Goal: Register for event/course

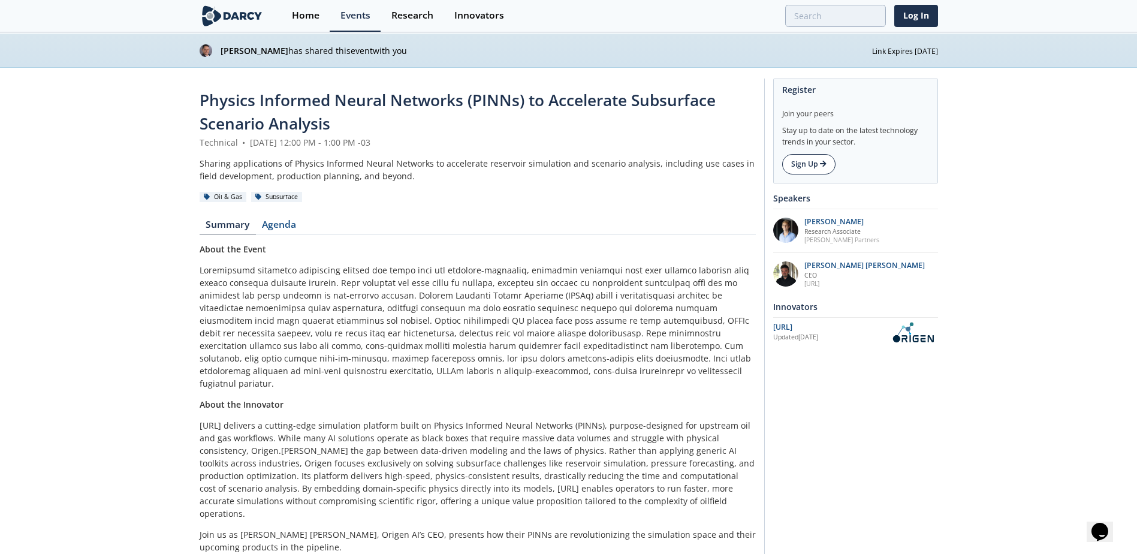
click at [805, 173] on link "Sign Up" at bounding box center [808, 164] width 53 height 20
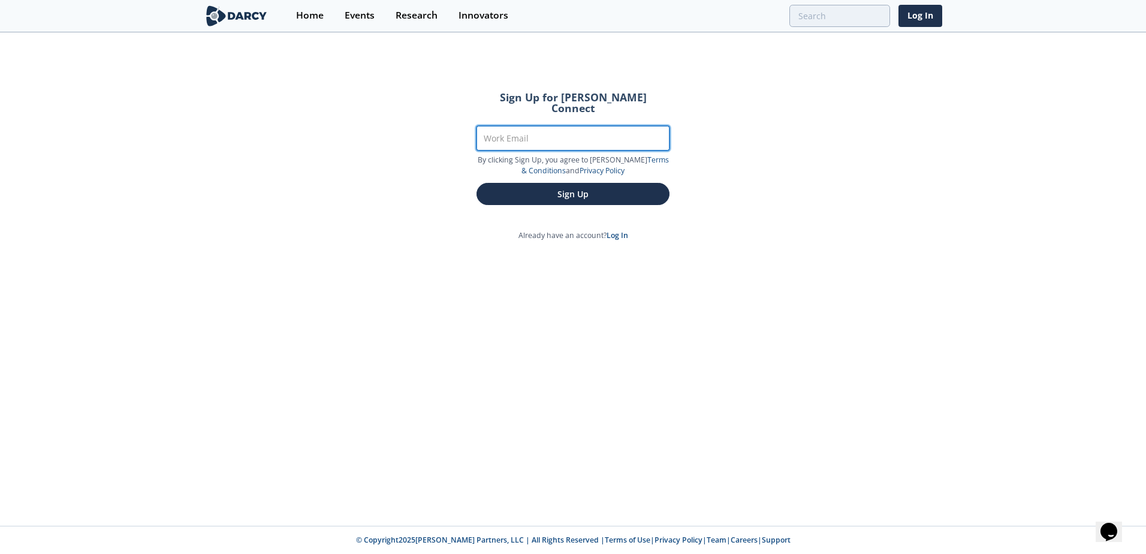
click at [580, 129] on input "Work Email" at bounding box center [572, 138] width 193 height 25
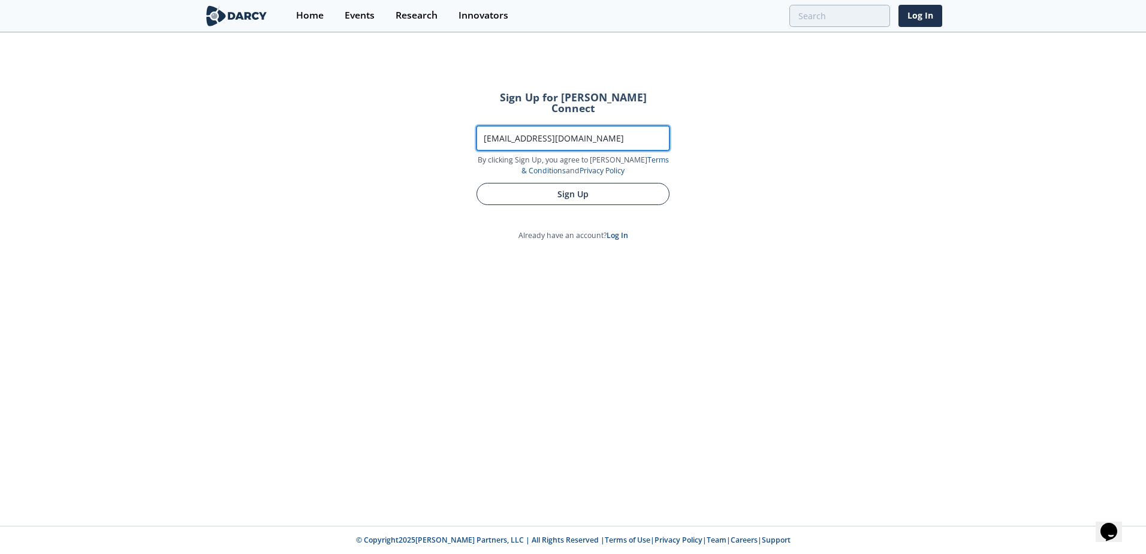
type input "[EMAIL_ADDRESS][DOMAIN_NAME]"
click at [581, 183] on button "Sign Up" at bounding box center [572, 194] width 193 height 22
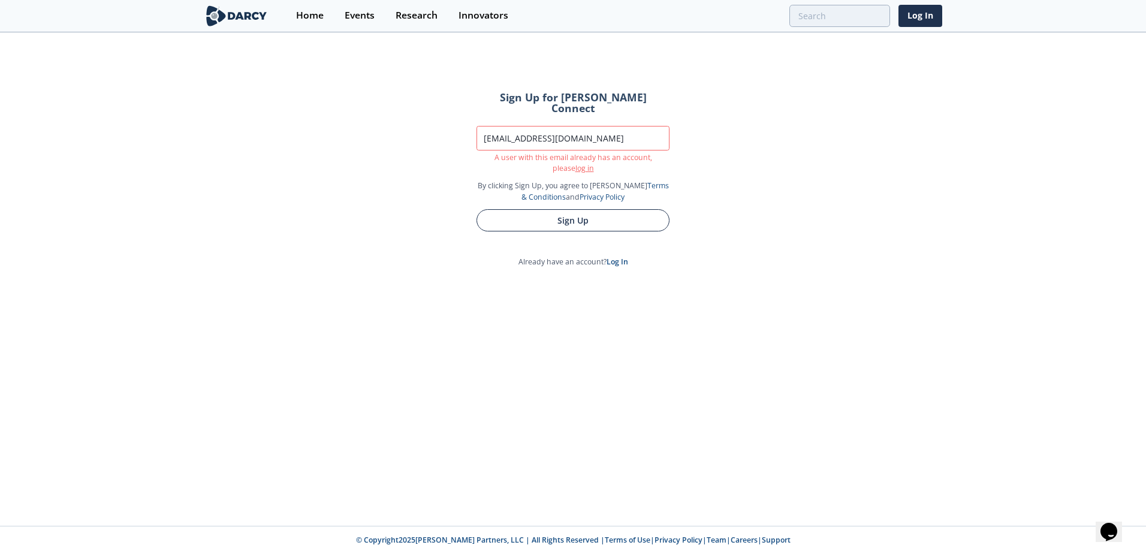
click at [596, 210] on button "Sign Up" at bounding box center [572, 220] width 193 height 22
click at [575, 163] on link "log in" at bounding box center [584, 168] width 19 height 10
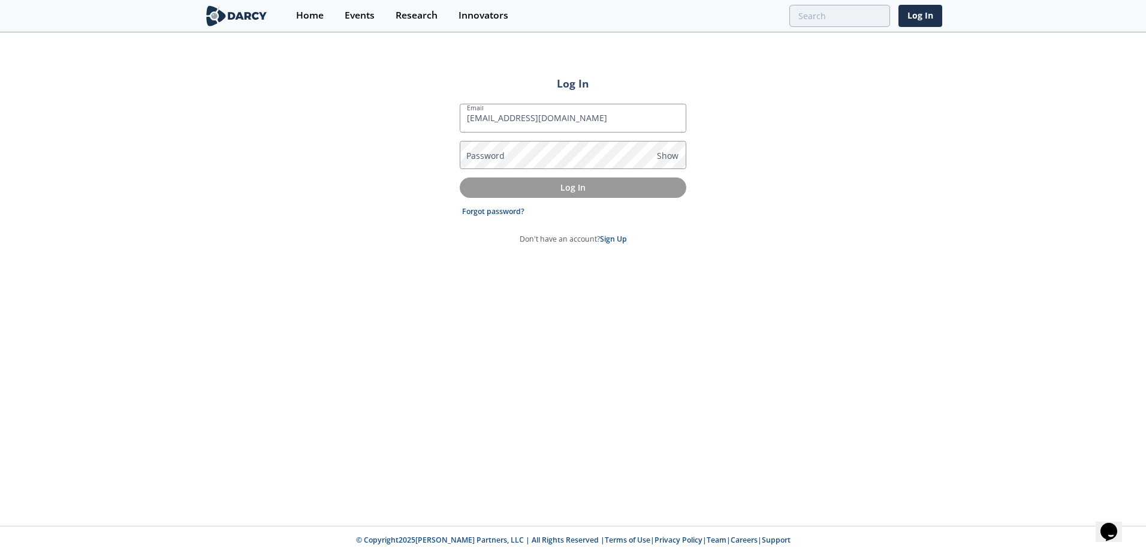
type input "[EMAIL_ADDRESS][DOMAIN_NAME]"
click at [570, 189] on p "Log In" at bounding box center [573, 187] width 210 height 13
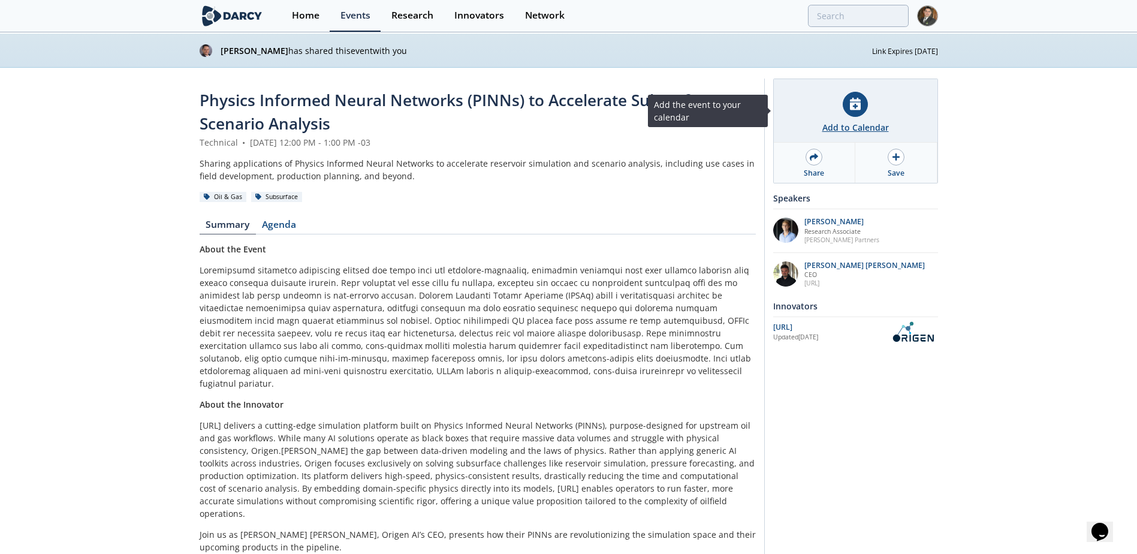
click at [863, 117] on div "Add to Calendar" at bounding box center [856, 111] width 164 height 64
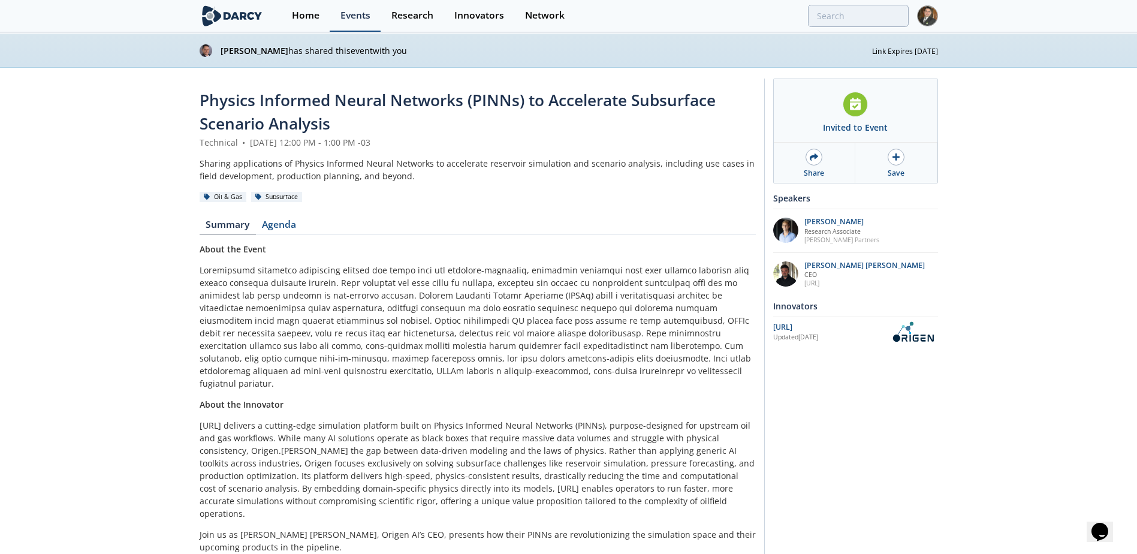
click at [358, 15] on div "Events" at bounding box center [355, 16] width 30 height 10
